Goal: Navigation & Orientation: Go to known website

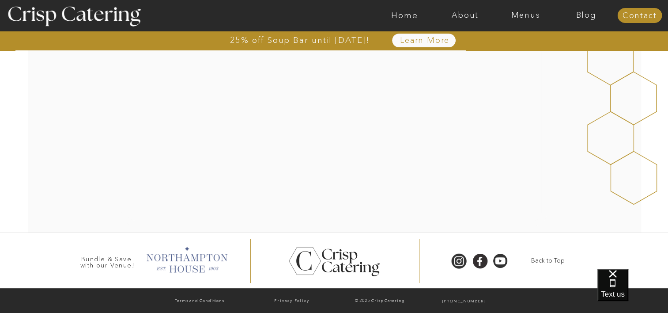
click at [195, 260] on div at bounding box center [186, 258] width 90 height 30
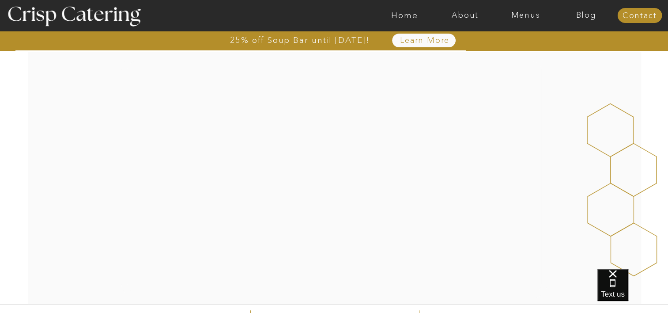
scroll to position [175, 0]
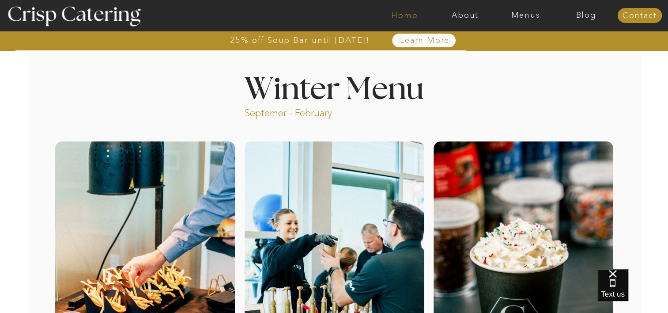
click at [408, 17] on nav "Home" at bounding box center [405, 15] width 61 height 9
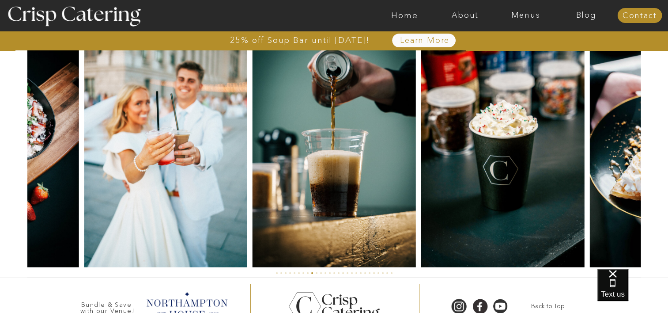
scroll to position [2144, 0]
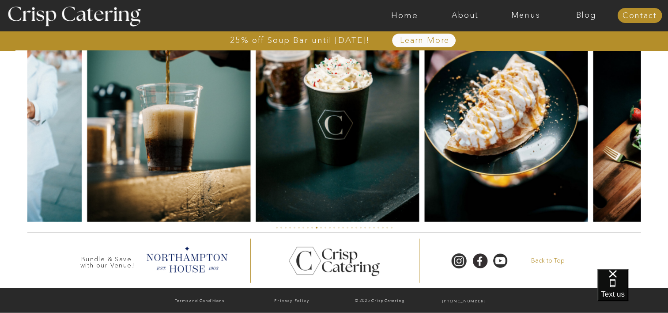
click at [544, 259] on p "Back to Top" at bounding box center [548, 260] width 56 height 9
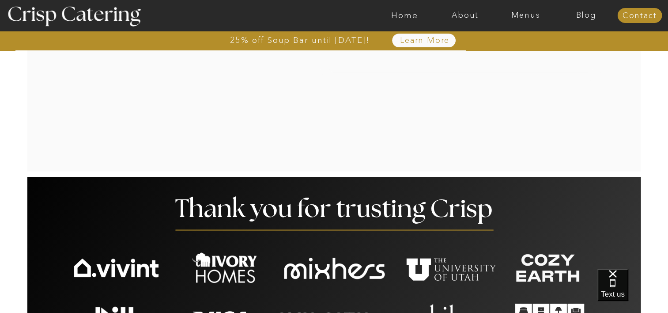
scroll to position [0, 0]
